Goal: Information Seeking & Learning: Find specific page/section

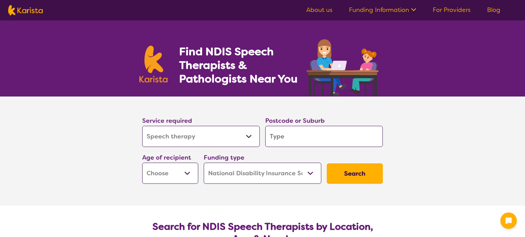
select select "Speech therapy"
select select "NDIS"
select select "Speech therapy"
select select "NDIS"
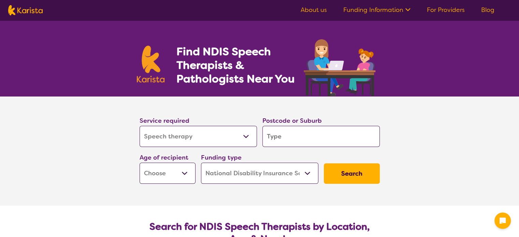
click at [175, 131] on select "Allied Health Assistant Assessment ([MEDICAL_DATA] or [MEDICAL_DATA]) Behaviour…" at bounding box center [198, 136] width 117 height 21
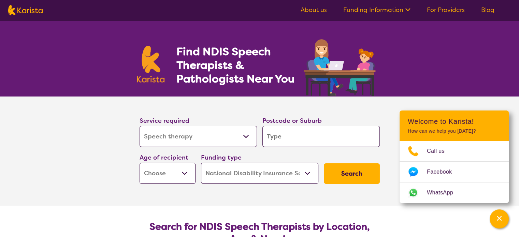
click at [140, 126] on select "Allied Health Assistant Assessment ([MEDICAL_DATA] or [MEDICAL_DATA]) Behaviour…" at bounding box center [198, 136] width 117 height 21
click at [295, 136] on input "search" at bounding box center [321, 136] width 117 height 21
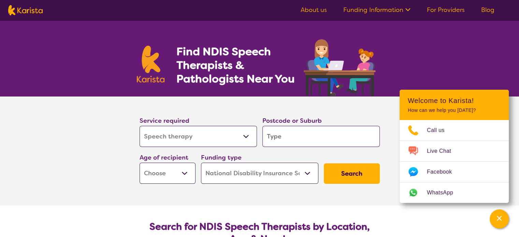
type input "2"
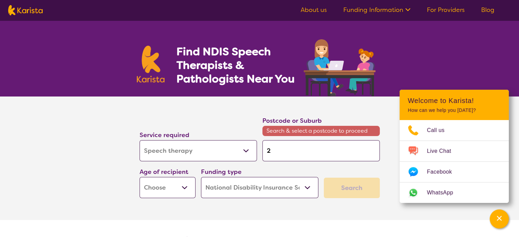
click at [301, 150] on input "2" at bounding box center [321, 150] width 117 height 21
type input "25"
type input "250"
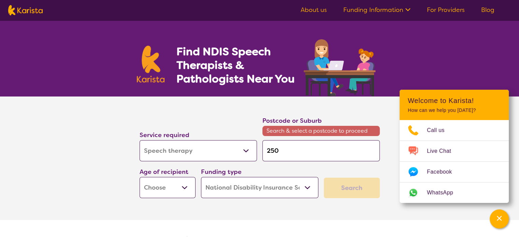
type input "2500"
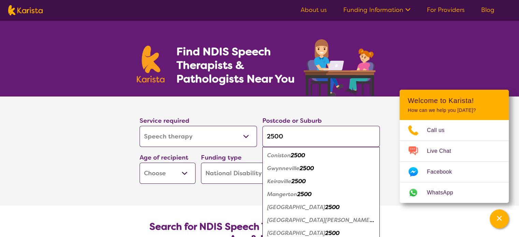
type input "2500"
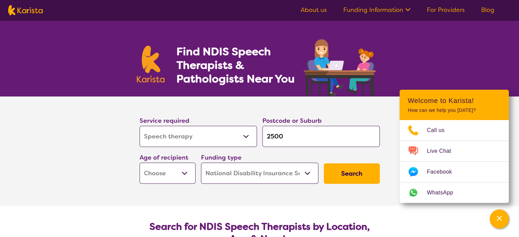
click at [170, 166] on select "Early Childhood - 0 to 9 Child - 10 to 11 Adolescent - 12 to 17 Adult - 18 to 6…" at bounding box center [168, 173] width 56 height 21
select select "EC"
click at [140, 163] on select "Early Childhood - 0 to 9 Child - 10 to 11 Adolescent - 12 to 17 Adult - 18 to 6…" at bounding box center [168, 173] width 56 height 21
select select "EC"
click at [243, 172] on select "Home Care Package (HCP) National Disability Insurance Scheme (NDIS) I don't know" at bounding box center [259, 173] width 117 height 21
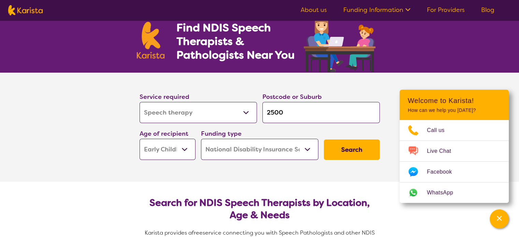
scroll to position [34, 0]
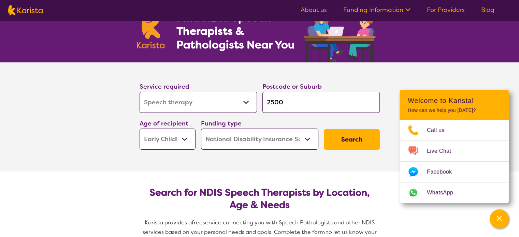
click at [287, 149] on select "Home Care Package (HCP) National Disability Insurance Scheme (NDIS) I don't know" at bounding box center [259, 139] width 117 height 21
select select "i-don-t-know"
click at [201, 129] on select "Home Care Package (HCP) National Disability Insurance Scheme (NDIS) I don't know" at bounding box center [259, 139] width 117 height 21
select select "i-don-t-know"
click at [341, 144] on button "Search" at bounding box center [352, 139] width 56 height 20
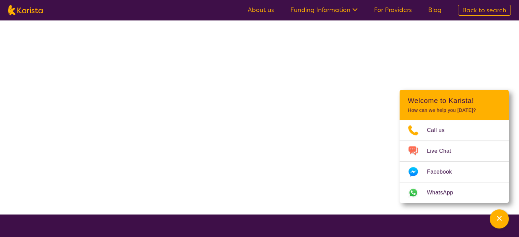
select select "Speech therapy"
select select "EC"
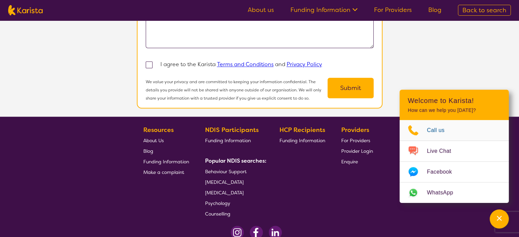
scroll to position [751, 0]
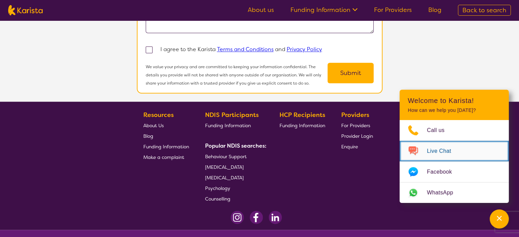
click at [445, 157] on link "Live Chat" at bounding box center [454, 151] width 109 height 20
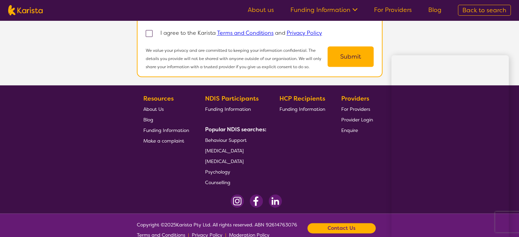
scroll to position [775, 0]
